Goal: Information Seeking & Learning: Learn about a topic

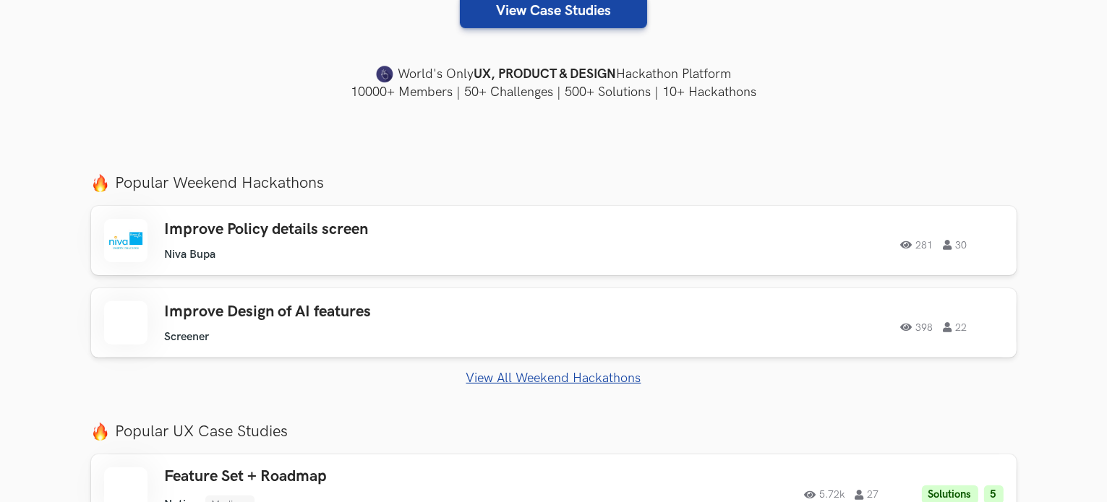
scroll to position [393, 0]
click at [548, 377] on link "View All Weekend Hackathons" at bounding box center [553, 377] width 925 height 15
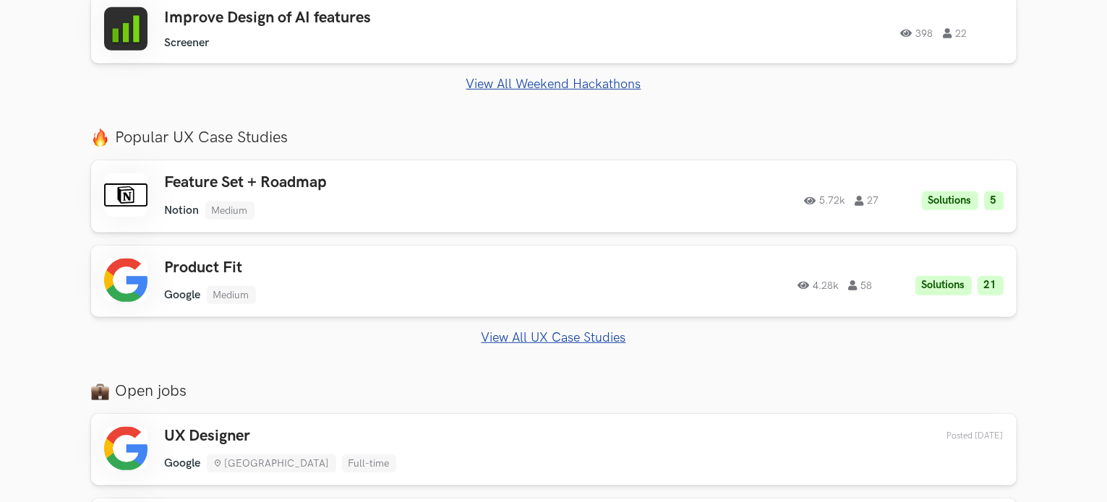
scroll to position [694, 0]
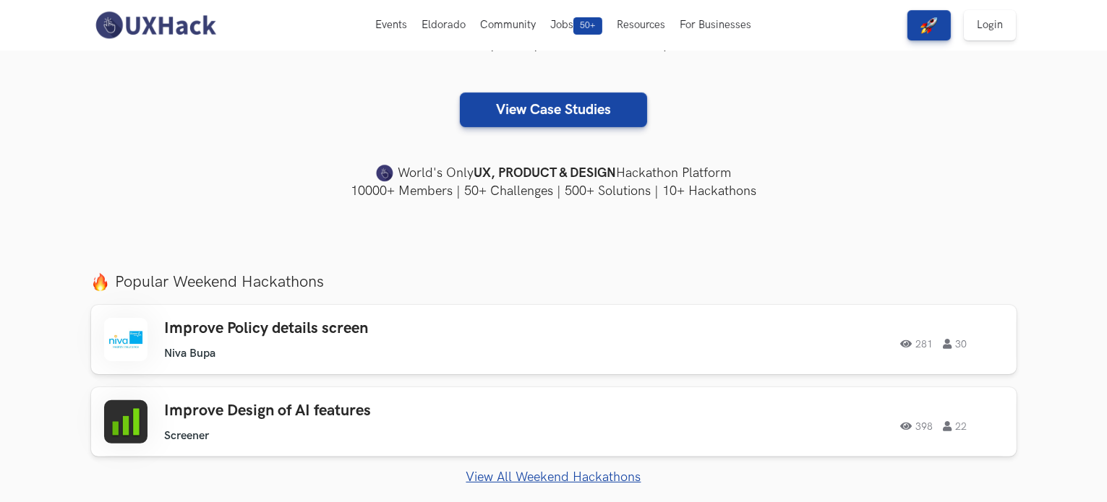
scroll to position [292, 0]
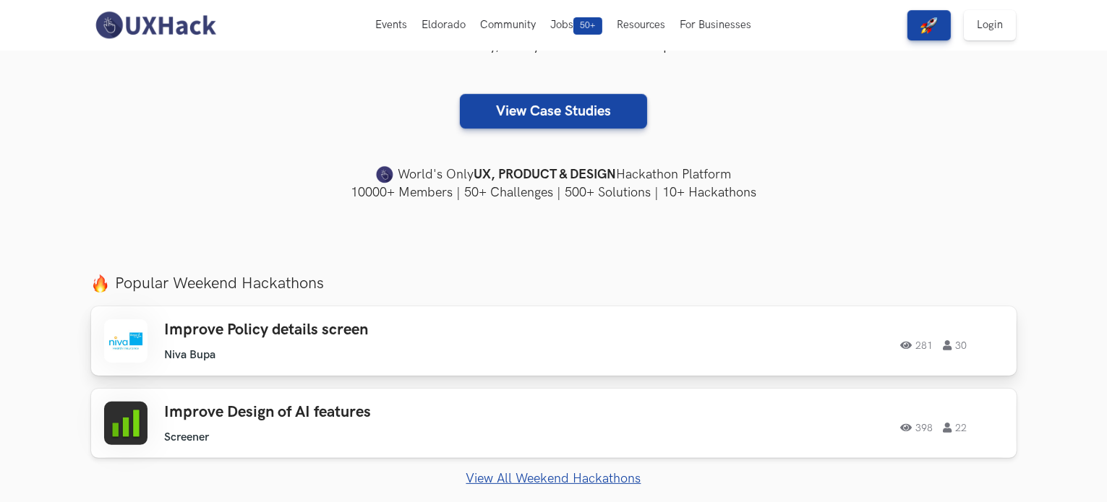
click at [326, 328] on h3 "Improve Policy details screen" at bounding box center [370, 330] width 411 height 19
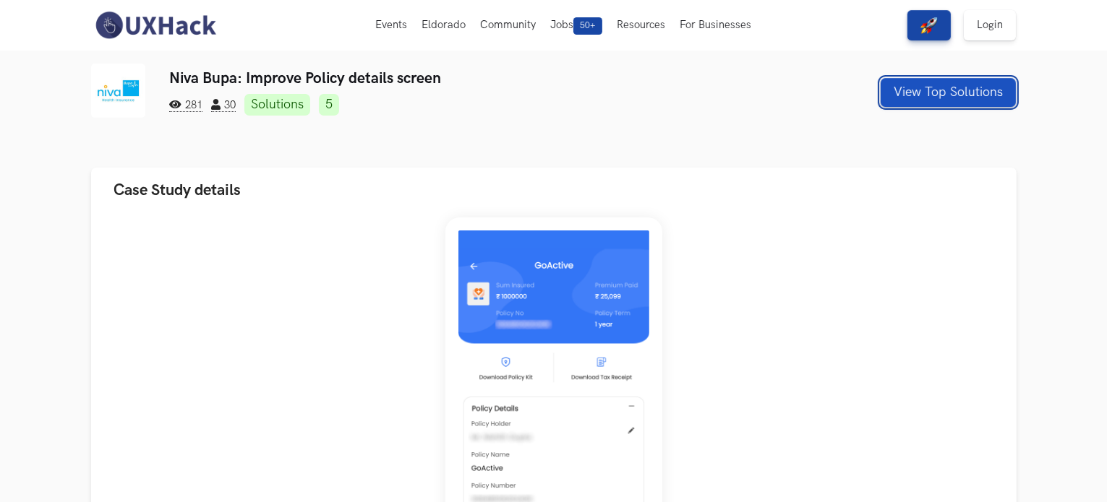
click at [945, 106] on button "View Top Solutions" at bounding box center [947, 92] width 135 height 29
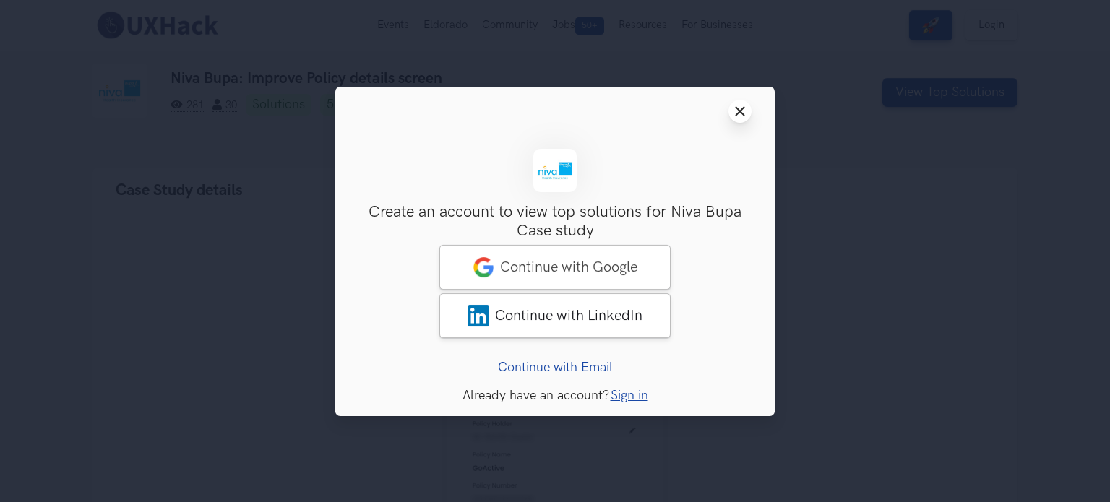
click at [739, 115] on icon "Close modal window" at bounding box center [740, 112] width 12 height 12
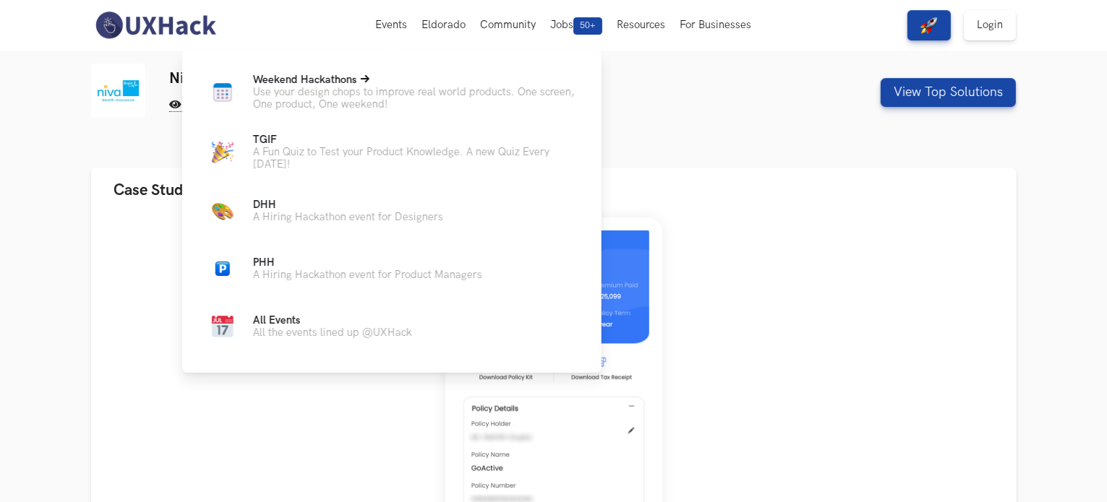
click at [331, 78] on span "Weekend Hackathons Live" at bounding box center [305, 80] width 104 height 12
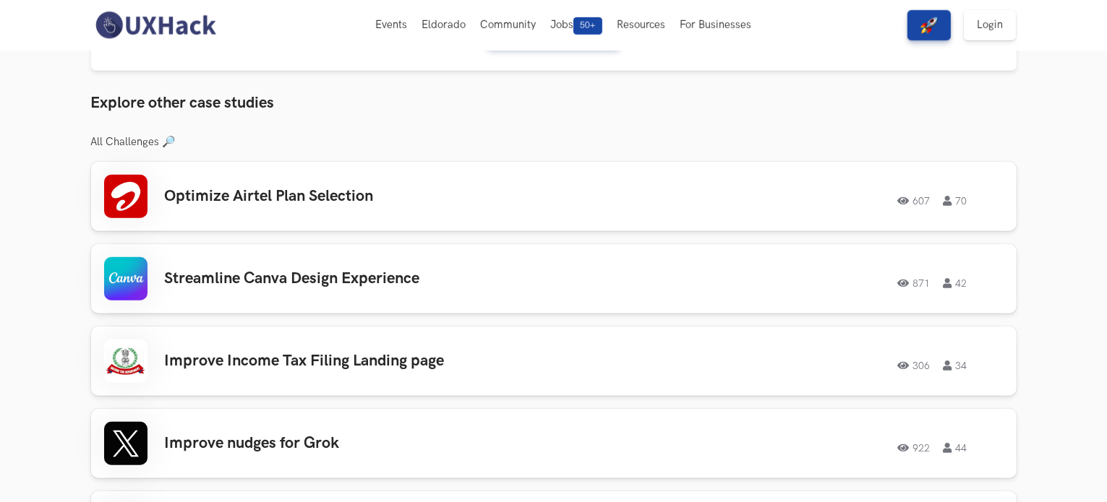
scroll to position [1046, 0]
click at [249, 192] on h3 "Optimize Airtel Plan Selection" at bounding box center [370, 197] width 411 height 19
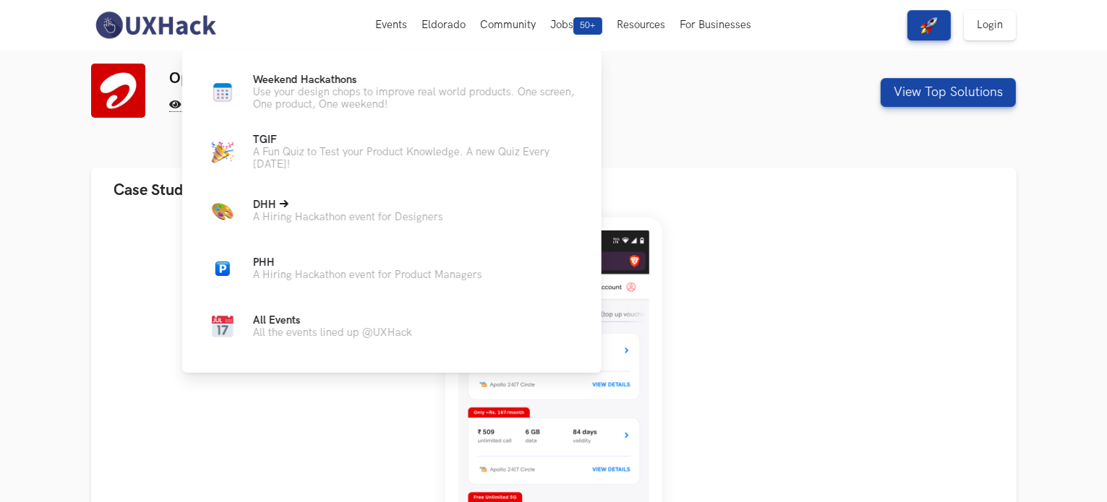
click at [347, 223] on p "A Hiring Hackathon event for Designers" at bounding box center [348, 217] width 190 height 12
click at [266, 269] on span "PHH Live" at bounding box center [264, 263] width 22 height 12
click at [270, 314] on ul "Weekend Hackathons Live Use your design chops to improve real world products. O…" at bounding box center [391, 209] width 373 height 270
click at [272, 321] on span "All Events" at bounding box center [277, 320] width 48 height 12
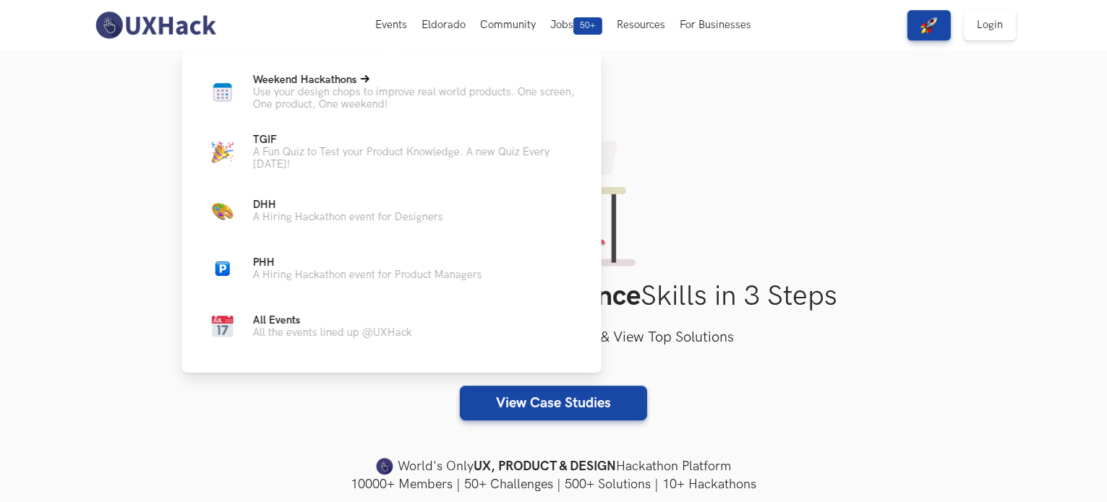
click at [300, 83] on span "Weekend Hackathons Live" at bounding box center [305, 80] width 104 height 12
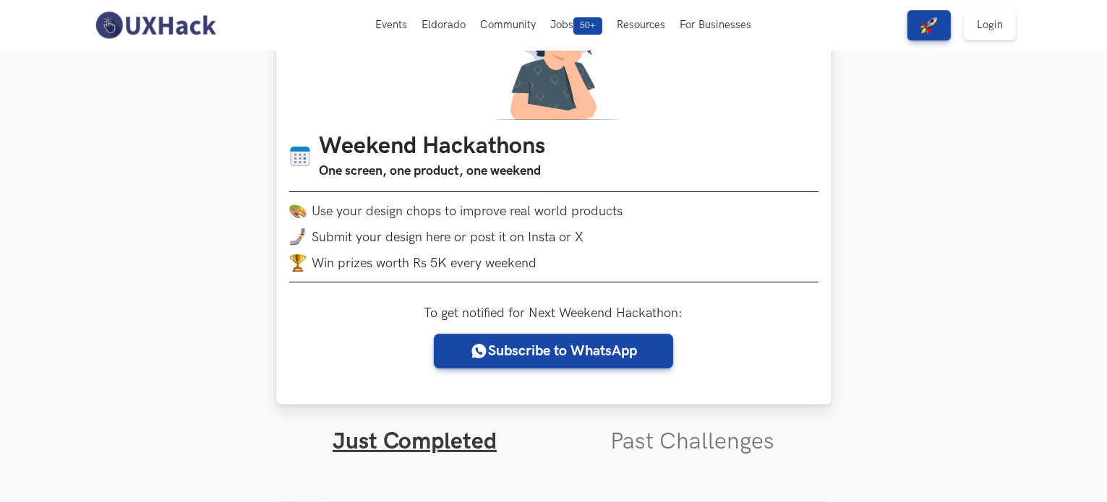
scroll to position [100, 0]
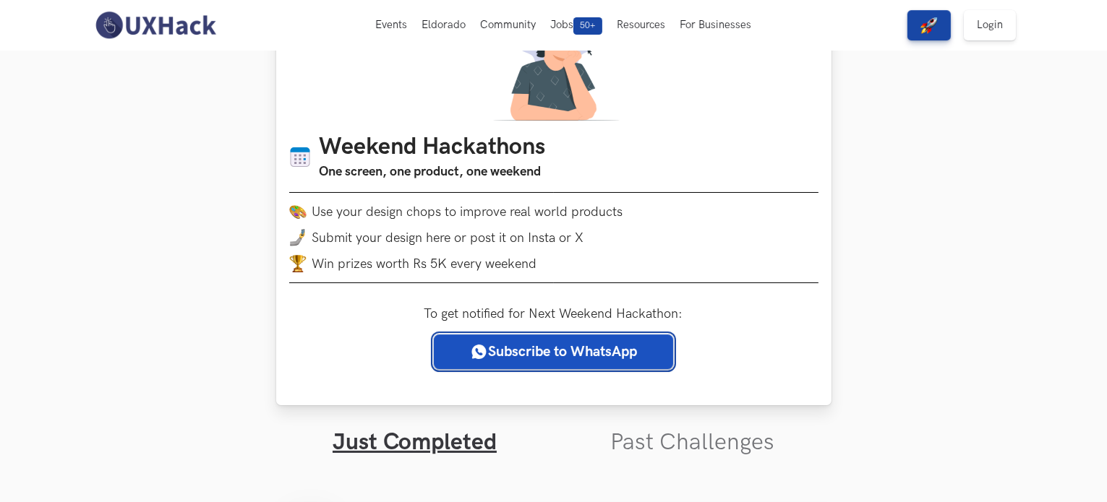
click at [530, 352] on link "Subscribe to WhatsApp" at bounding box center [553, 352] width 239 height 35
